Goal: Find specific page/section: Find specific page/section

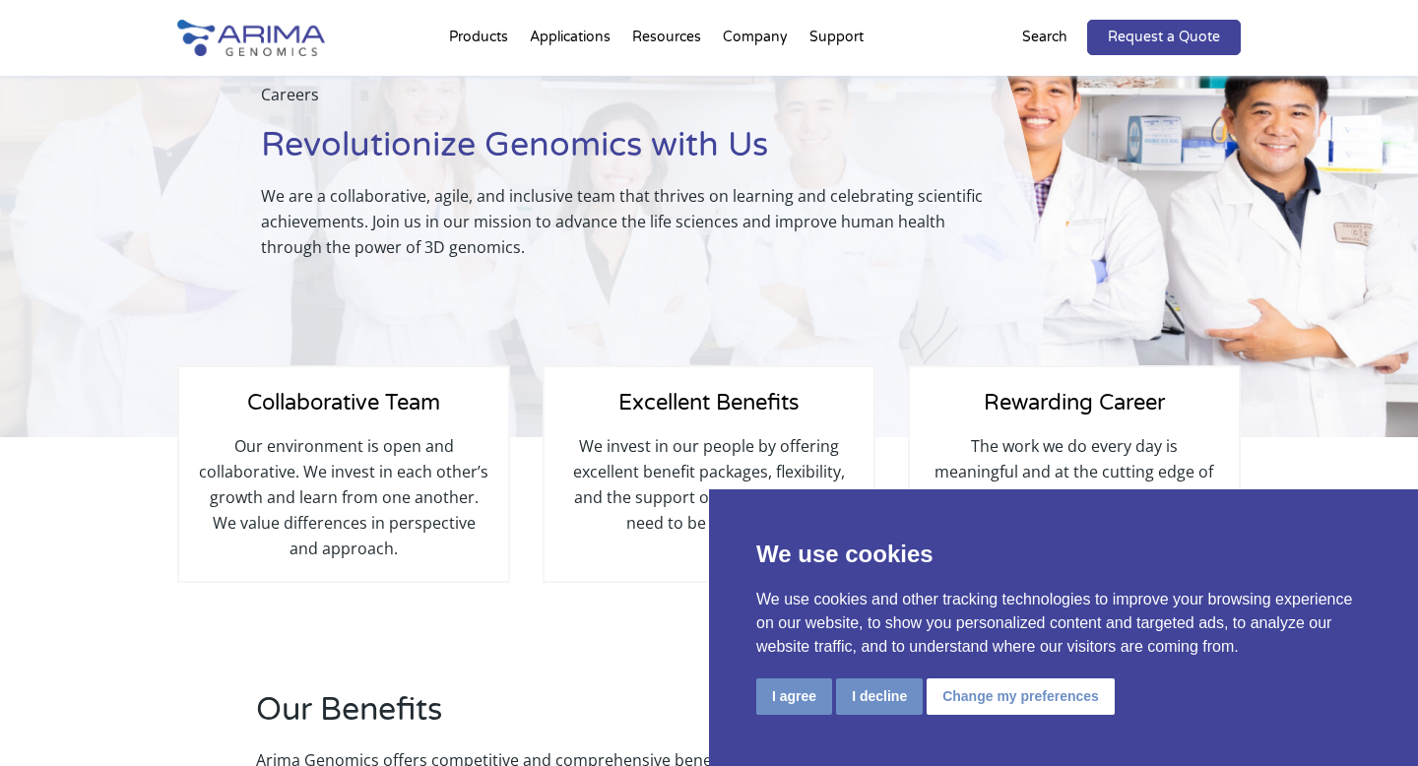
scroll to position [158, 0]
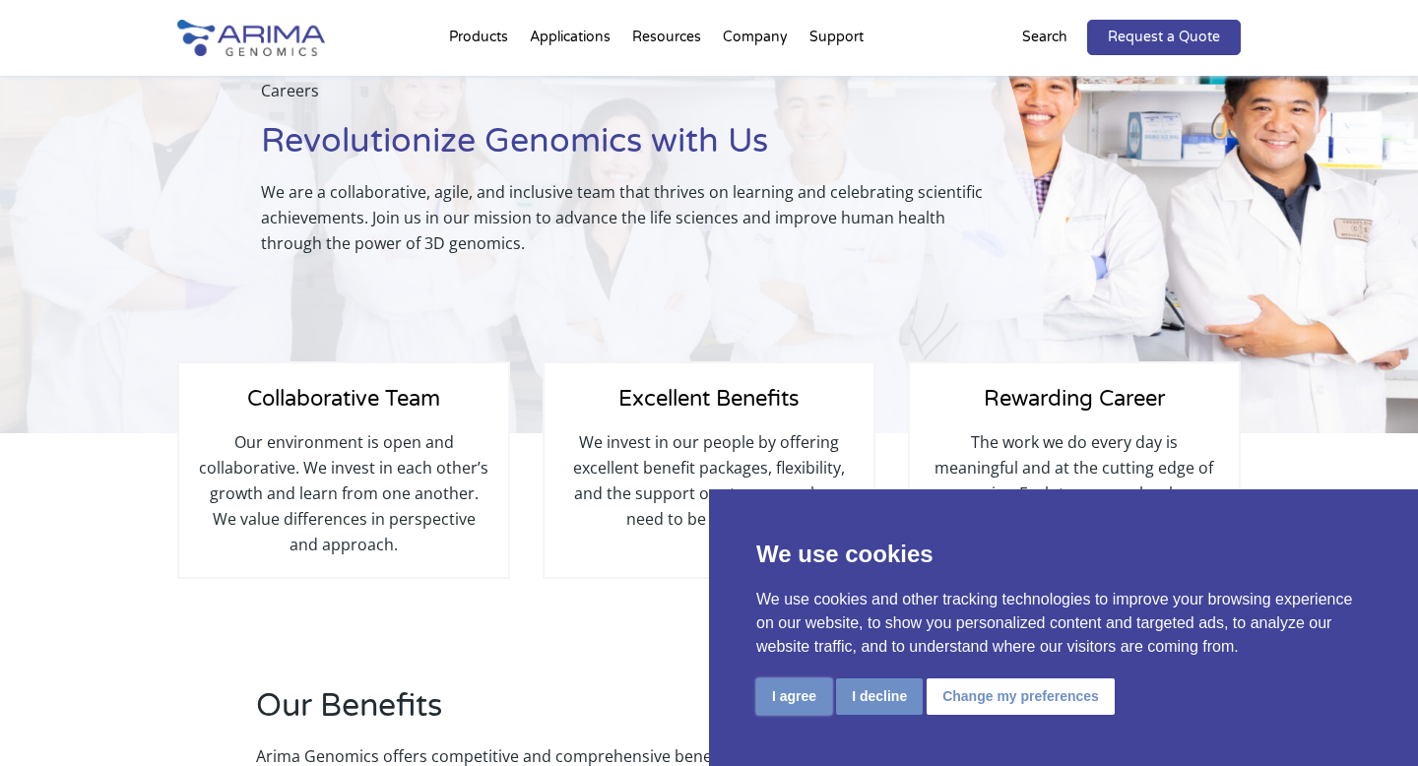
click at [797, 695] on button "I agree" at bounding box center [794, 696] width 76 height 36
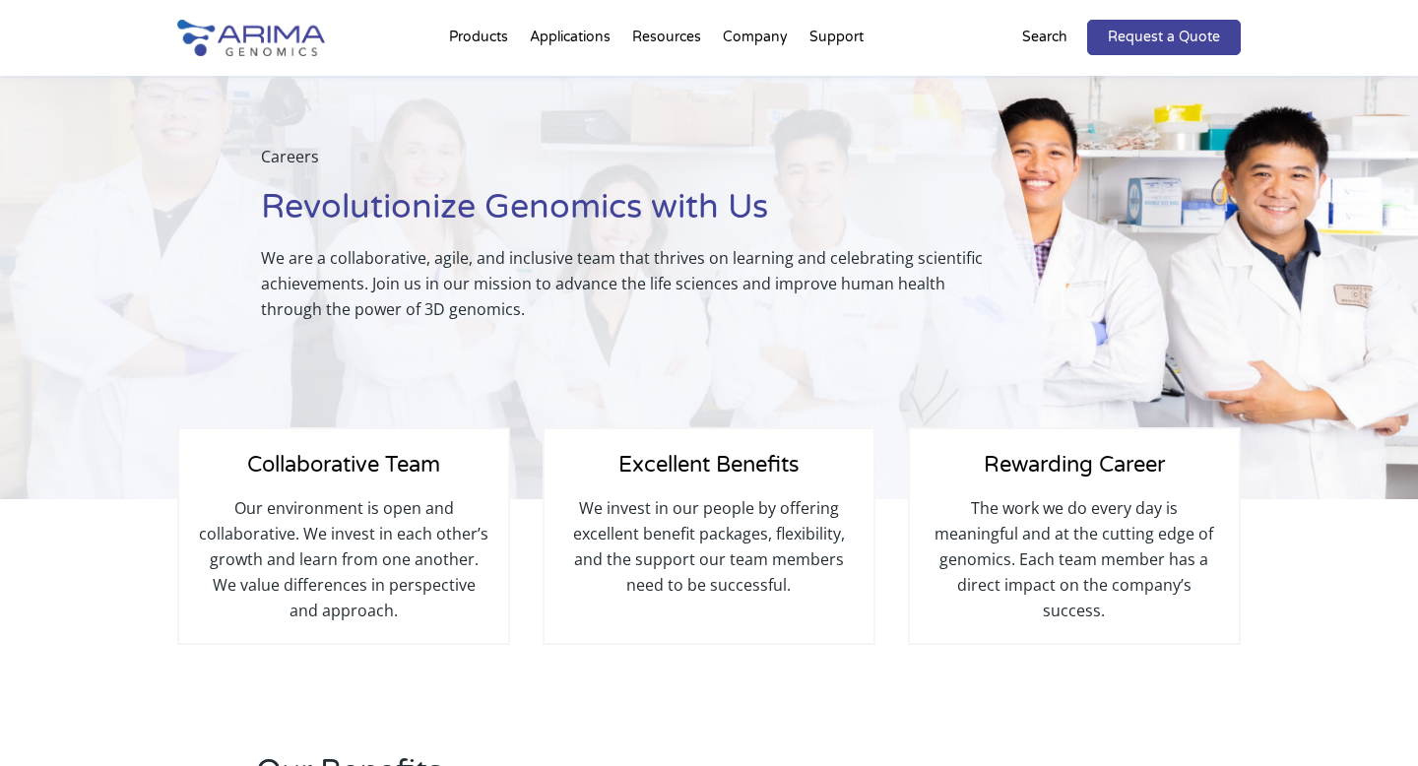
scroll to position [0, 0]
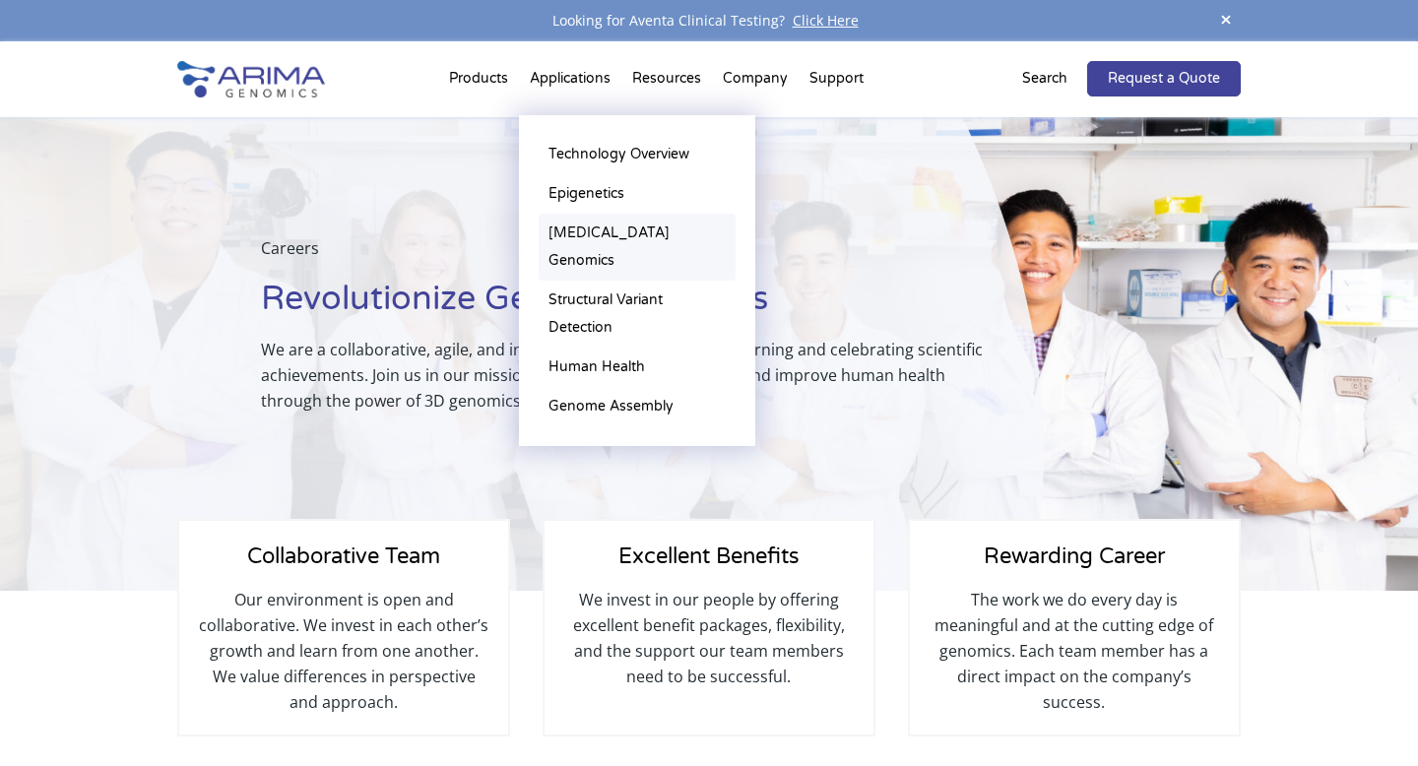
click at [568, 231] on link "[MEDICAL_DATA] Genomics" at bounding box center [637, 247] width 197 height 67
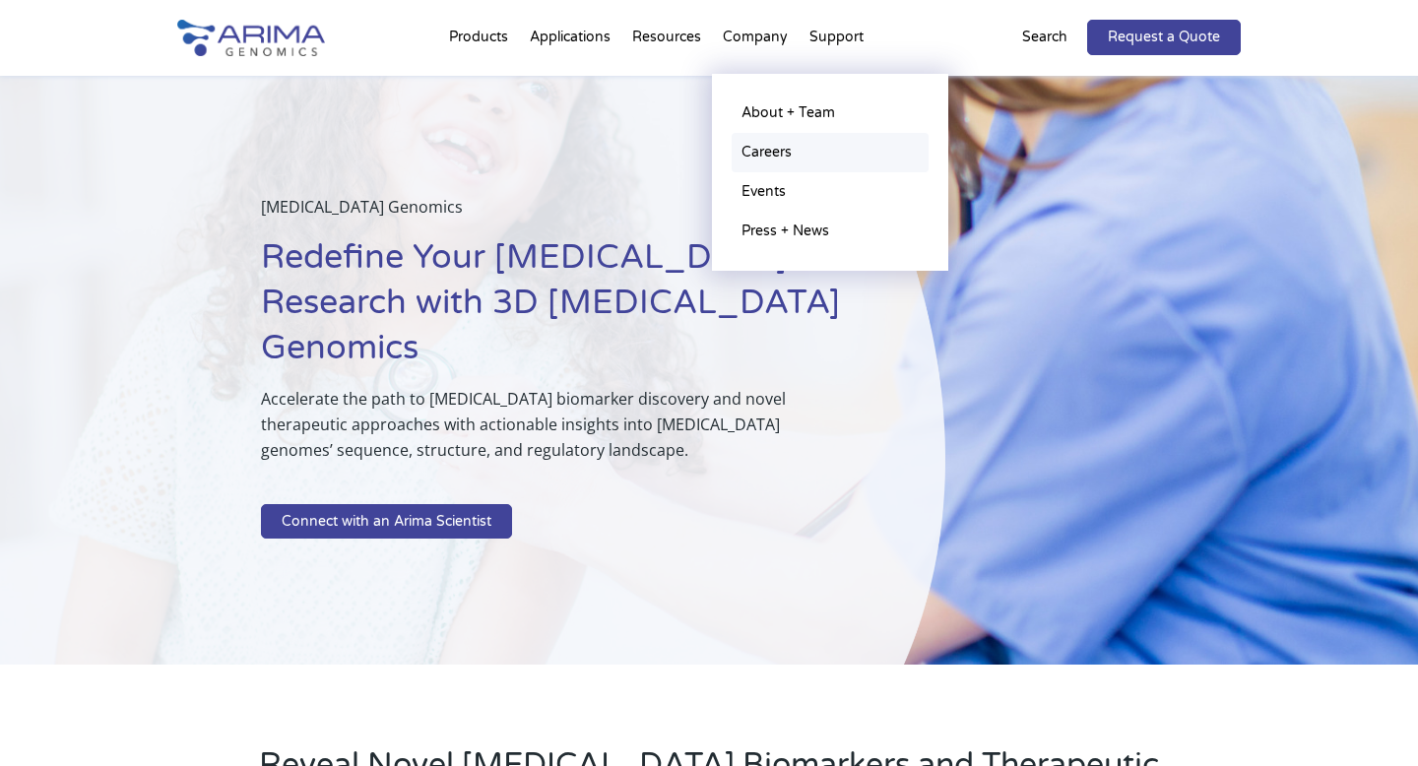
click at [762, 143] on link "Careers" at bounding box center [829, 152] width 197 height 39
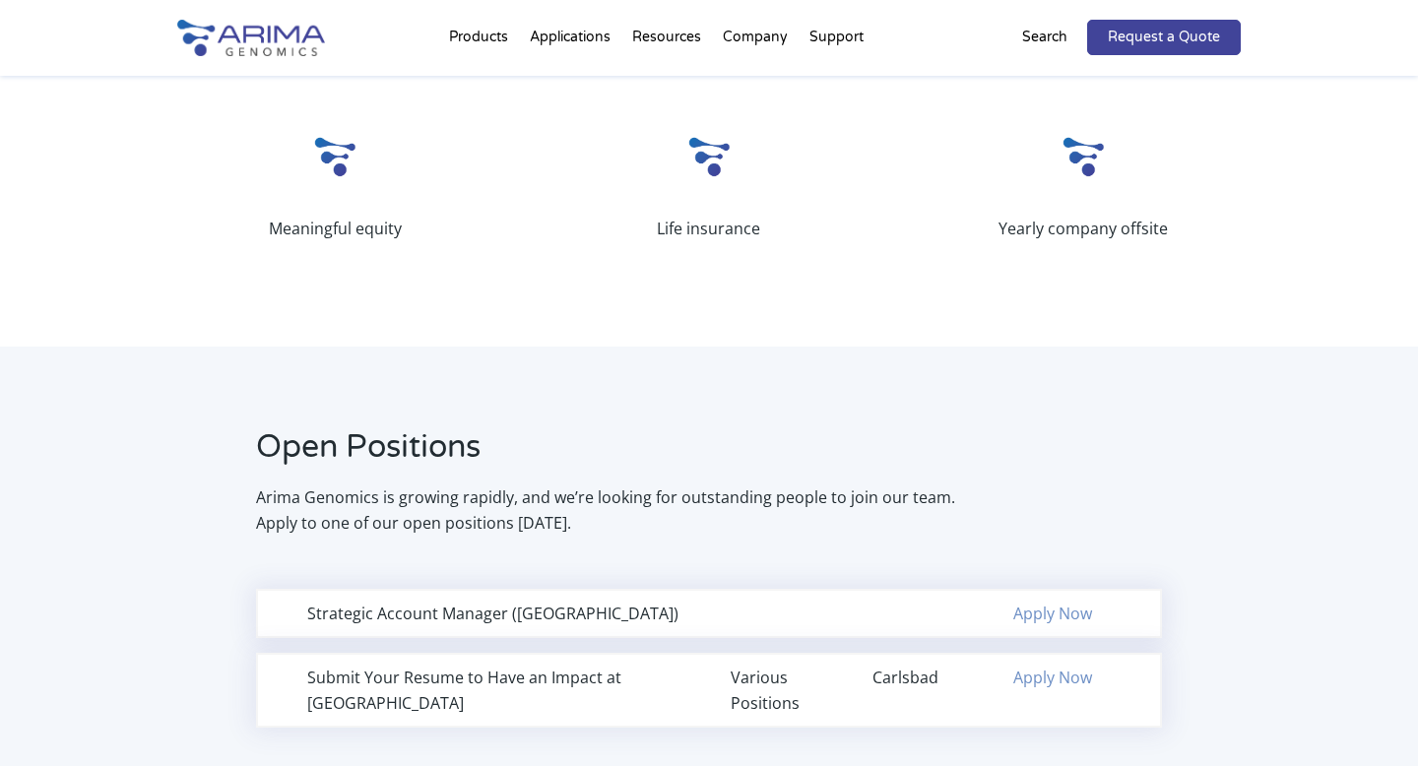
scroll to position [1068, 0]
